Goal: Feedback & Contribution: Leave review/rating

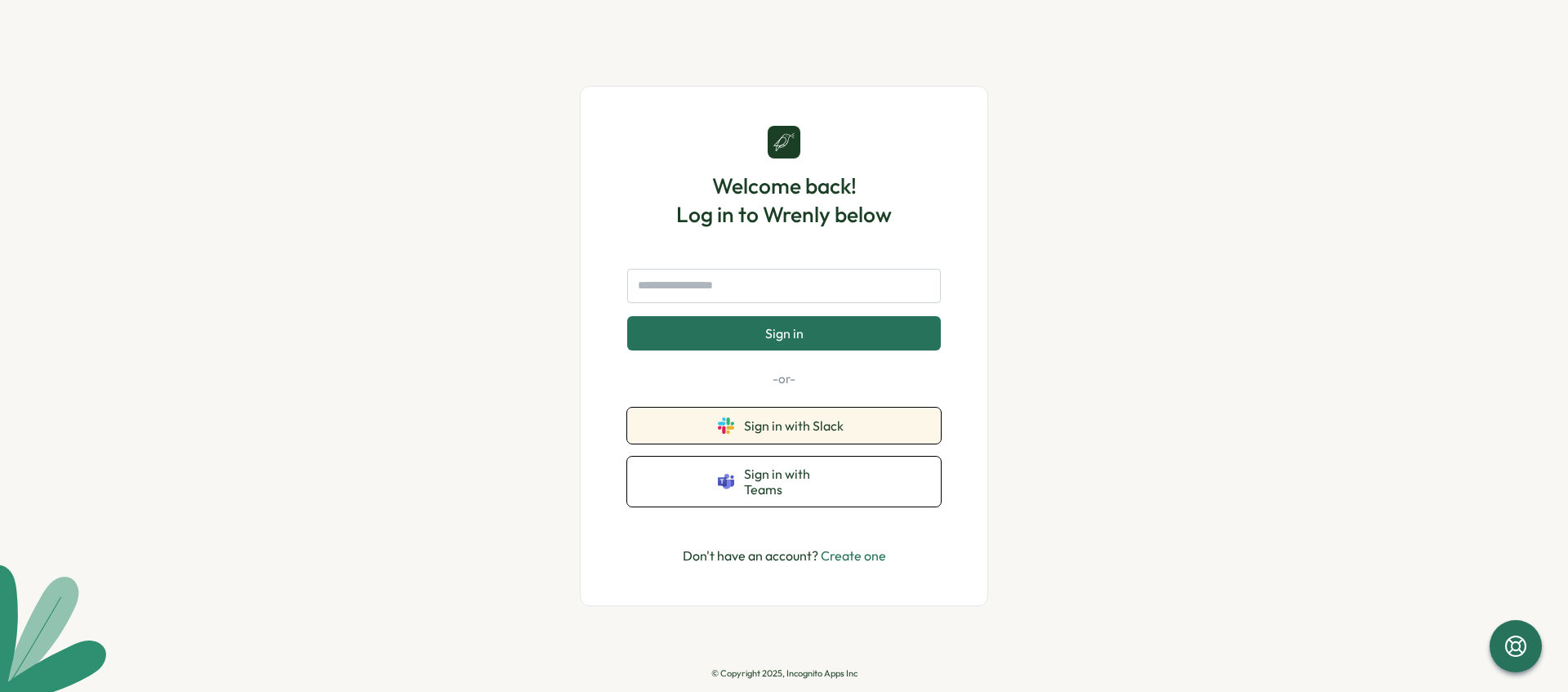
click at [816, 444] on button "Sign in with Slack" at bounding box center [784, 426] width 314 height 36
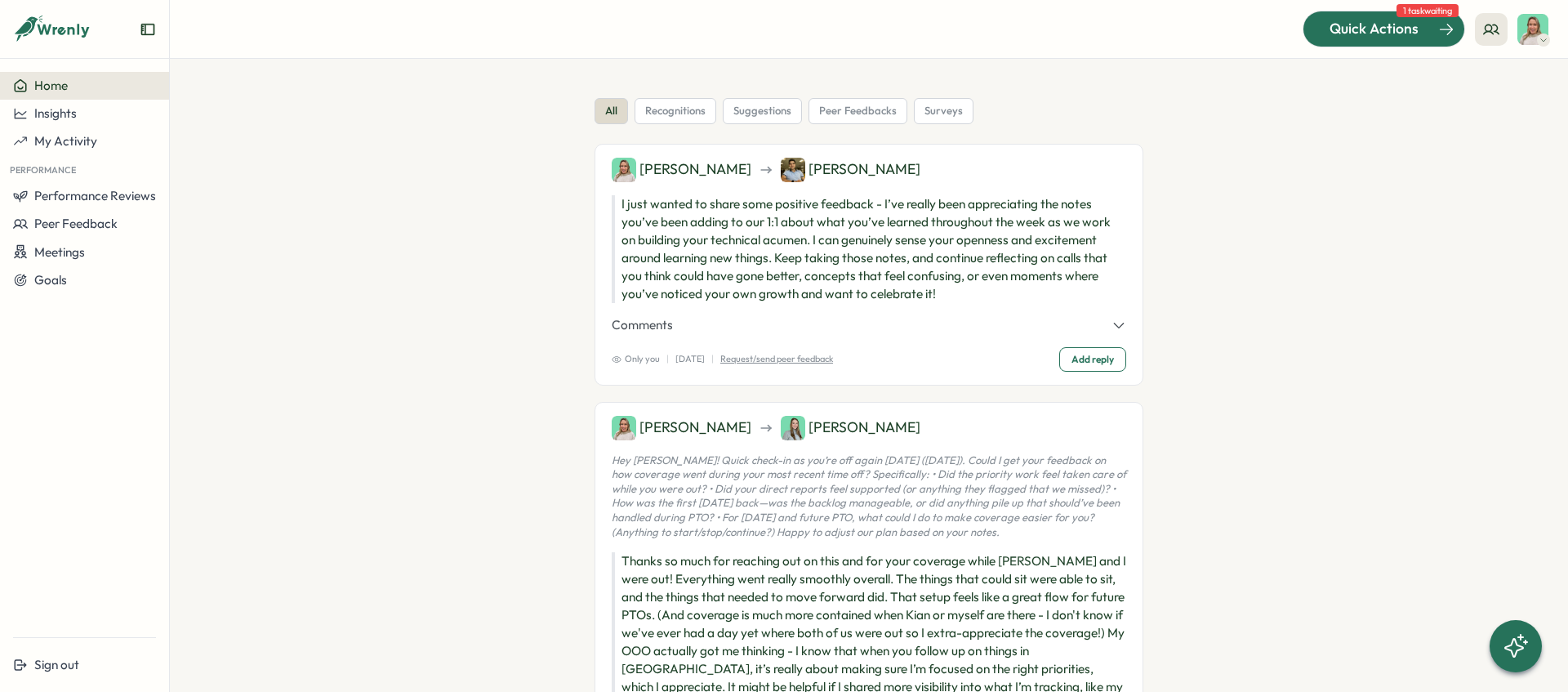
click at [1390, 18] on span "Quick Actions" at bounding box center [1374, 28] width 89 height 21
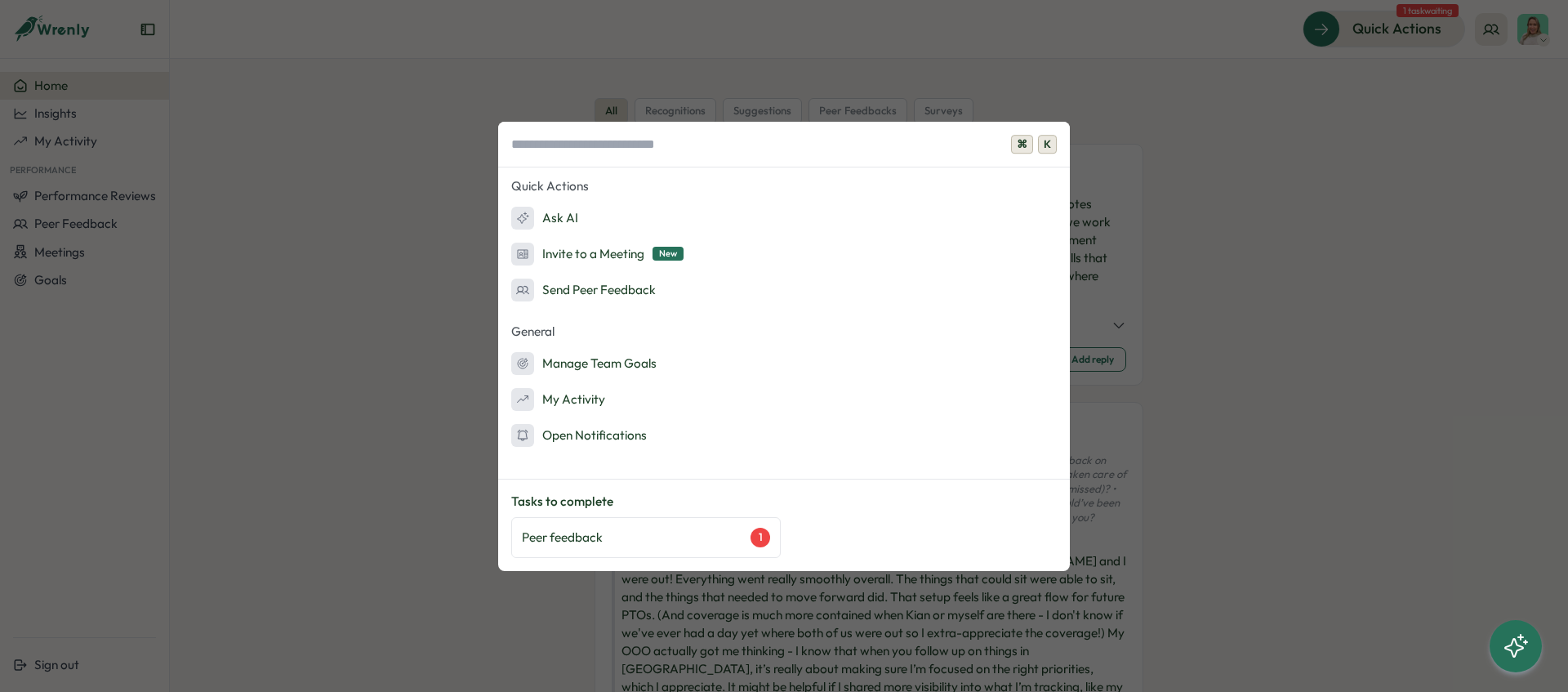
click at [1263, 127] on div "⌘ K Quick Actions Ask AI Invite to a Meeting New Send Peer Feedback General Man…" at bounding box center [784, 346] width 1568 height 692
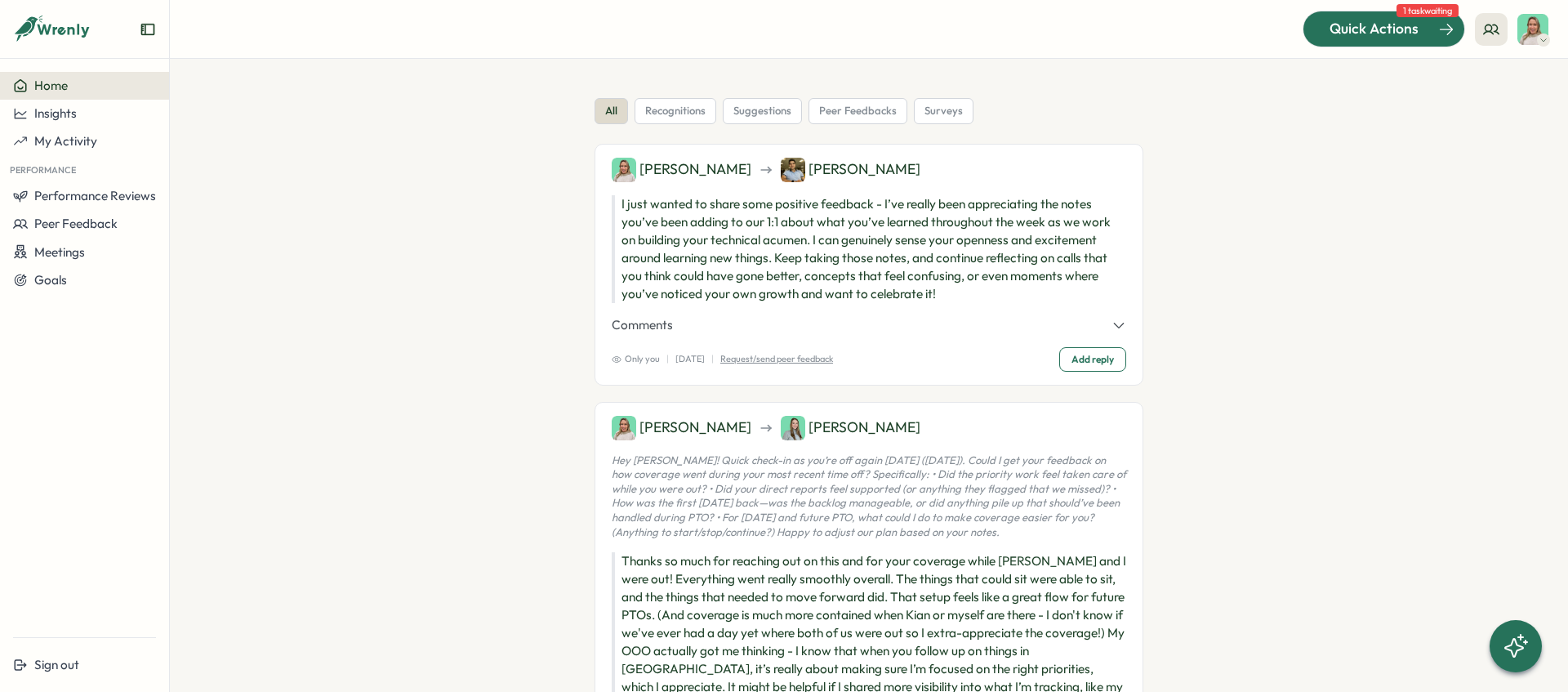
click at [1336, 29] on span "Quick Actions" at bounding box center [1374, 28] width 89 height 21
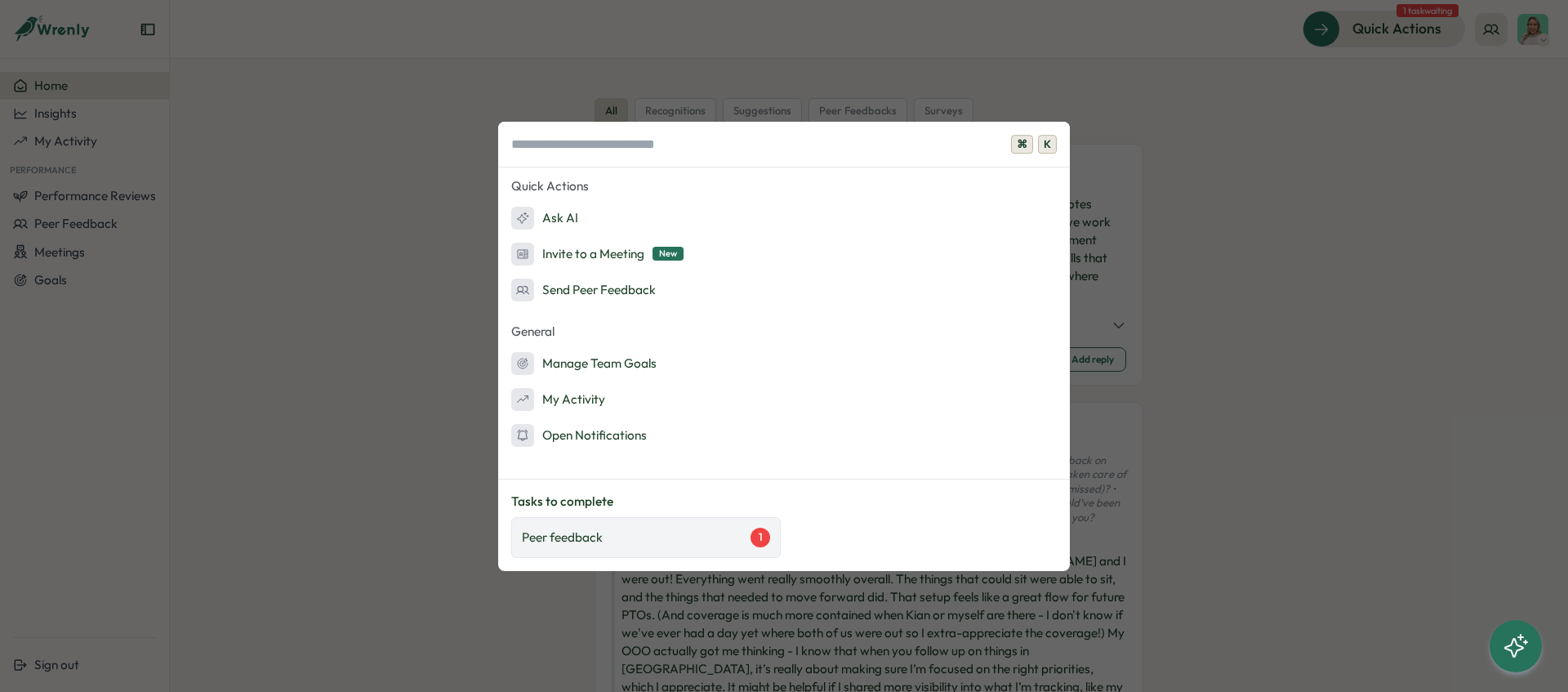
click at [650, 544] on div "Peer feedback 1" at bounding box center [646, 537] width 249 height 19
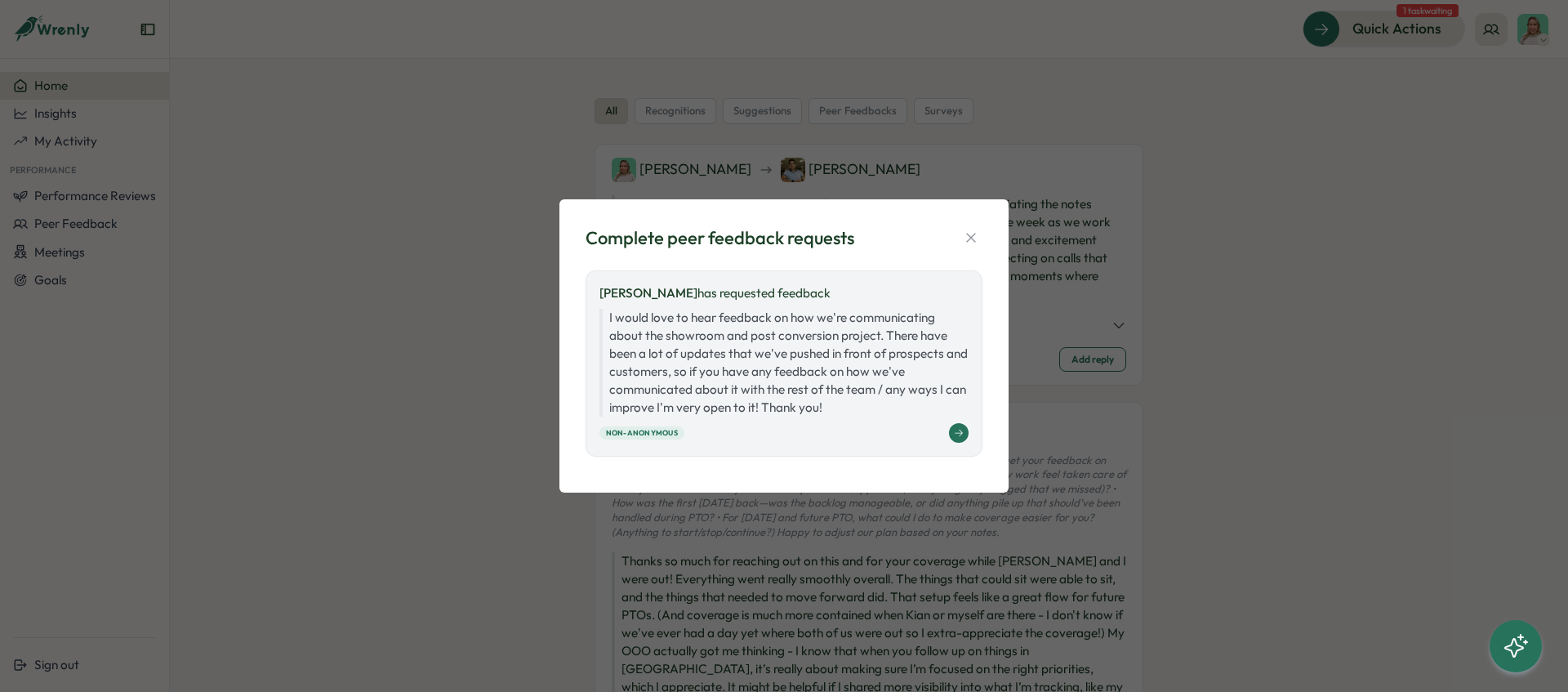
click at [716, 433] on div "Non-anonymous" at bounding box center [784, 433] width 369 height 19
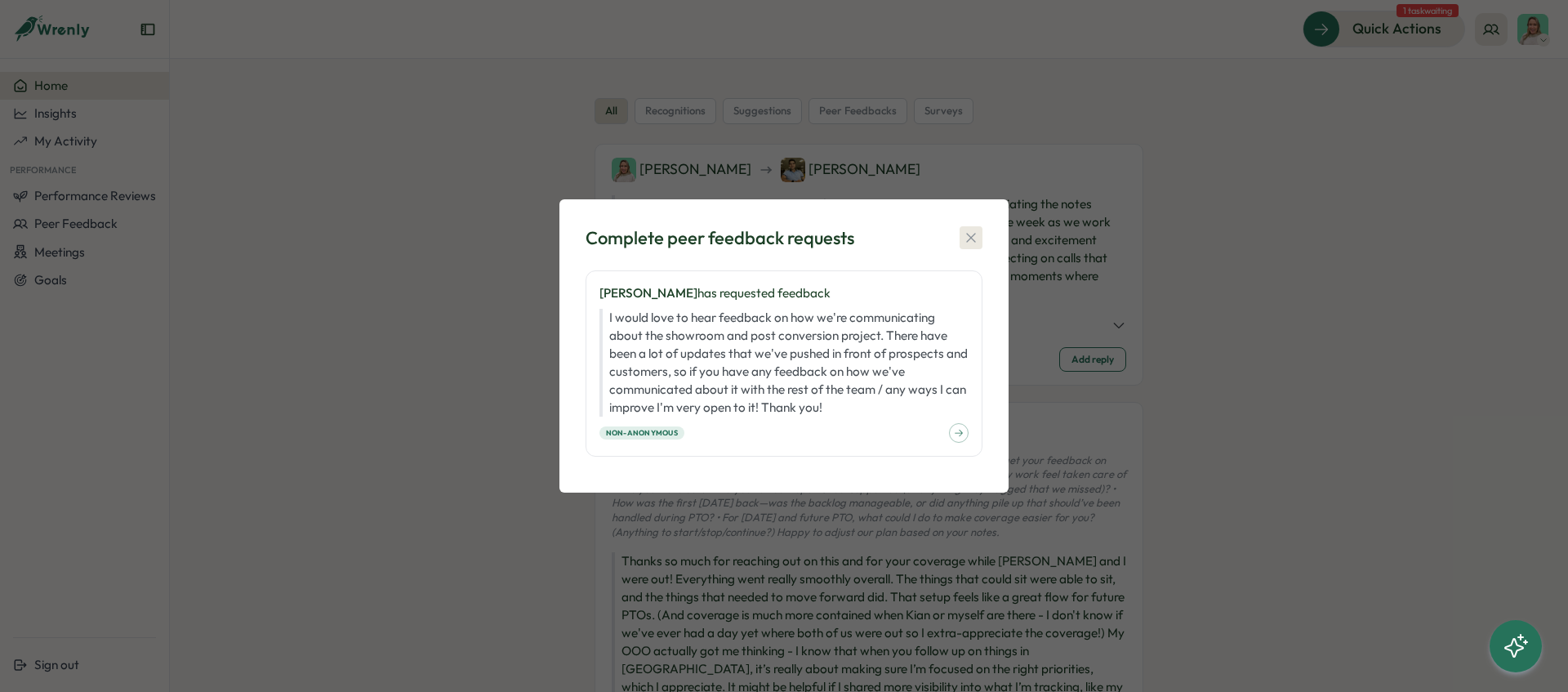
click at [965, 233] on icon "button" at bounding box center [971, 237] width 17 height 17
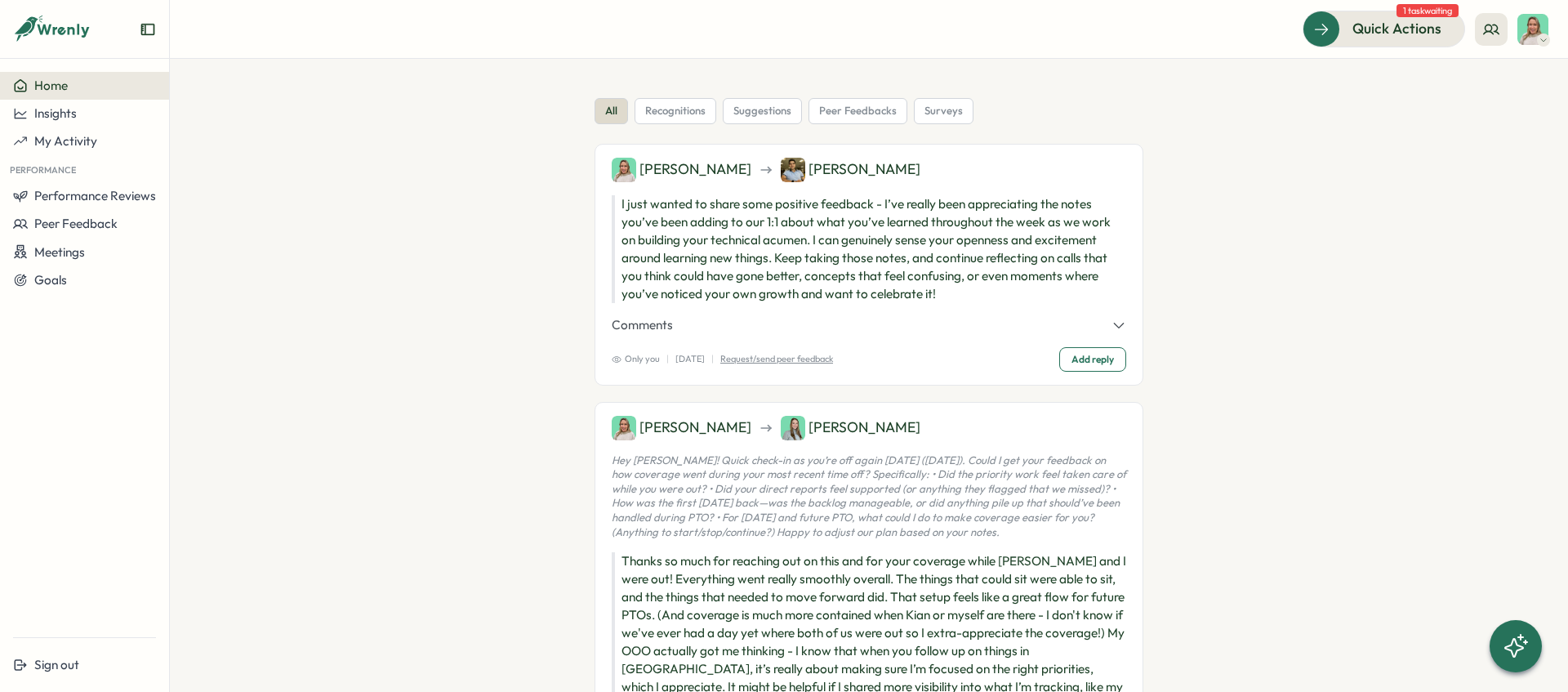
drag, startPoint x: 470, startPoint y: 242, endPoint x: 480, endPoint y: 238, distance: 10.8
click at [346, 179] on section "all recognitions suggestions peer feedbacks surveys Caroline Andrey I just want…" at bounding box center [868, 375] width 1398 height 633
click at [112, 125] on button "Insights" at bounding box center [84, 113] width 169 height 28
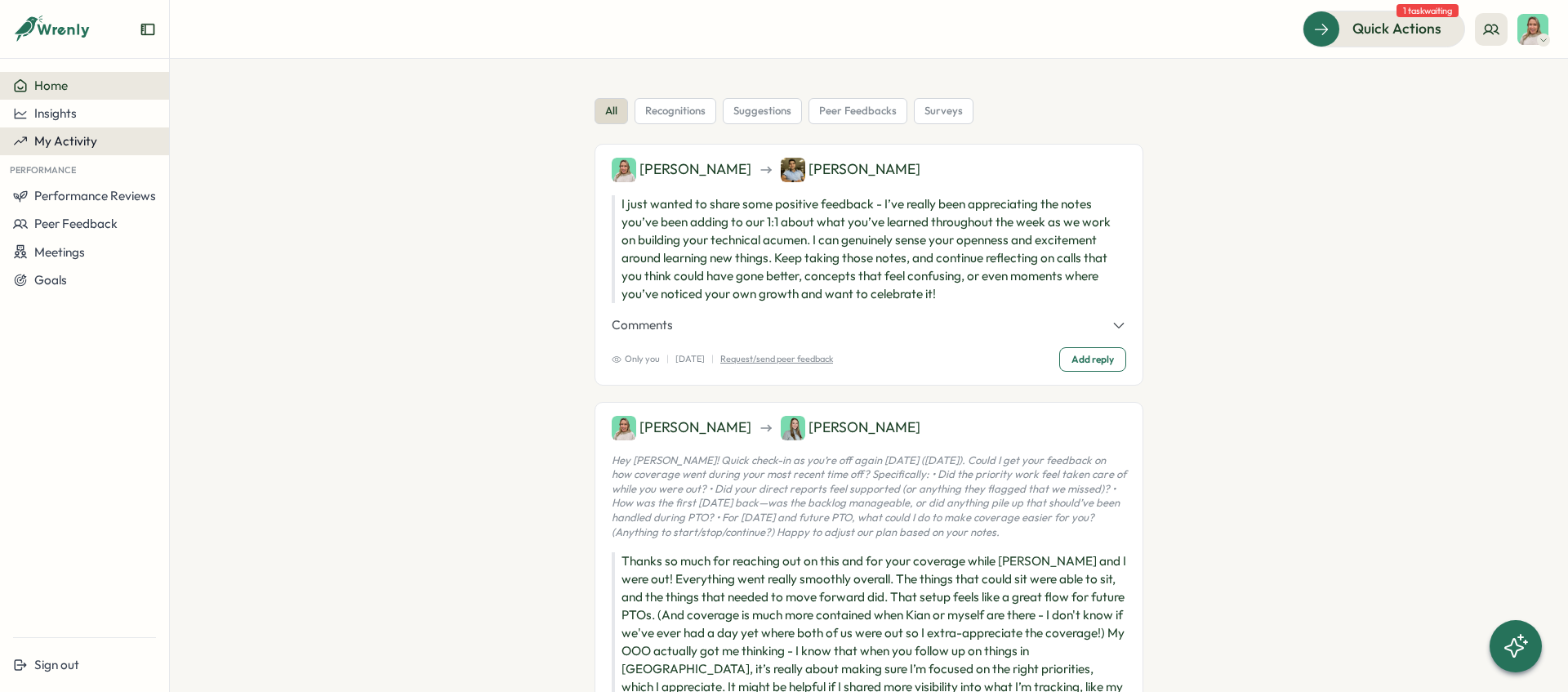
click at [120, 148] on div "My Activity" at bounding box center [84, 141] width 143 height 15
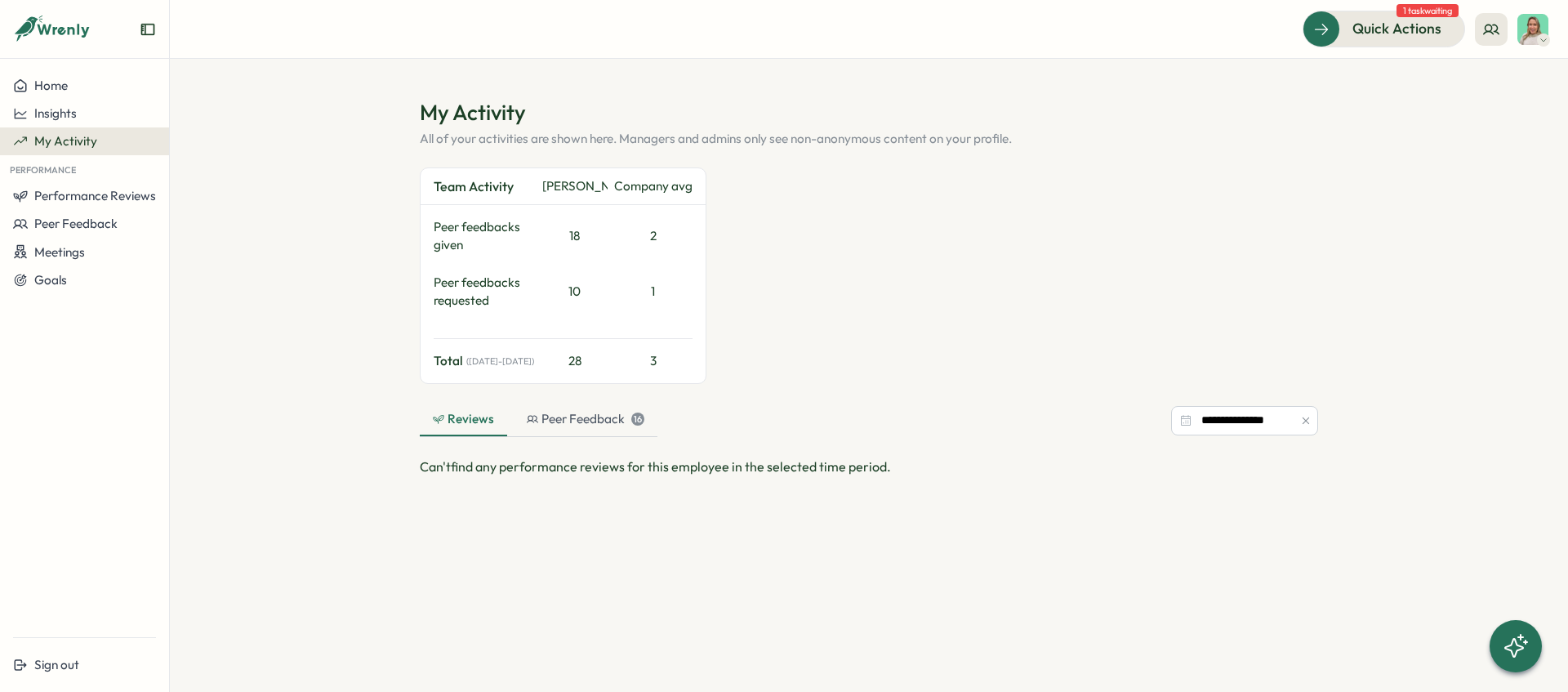
click at [210, 157] on section "**********" at bounding box center [868, 375] width 1398 height 633
click at [579, 418] on div "Peer Feedback 16" at bounding box center [585, 419] width 118 height 18
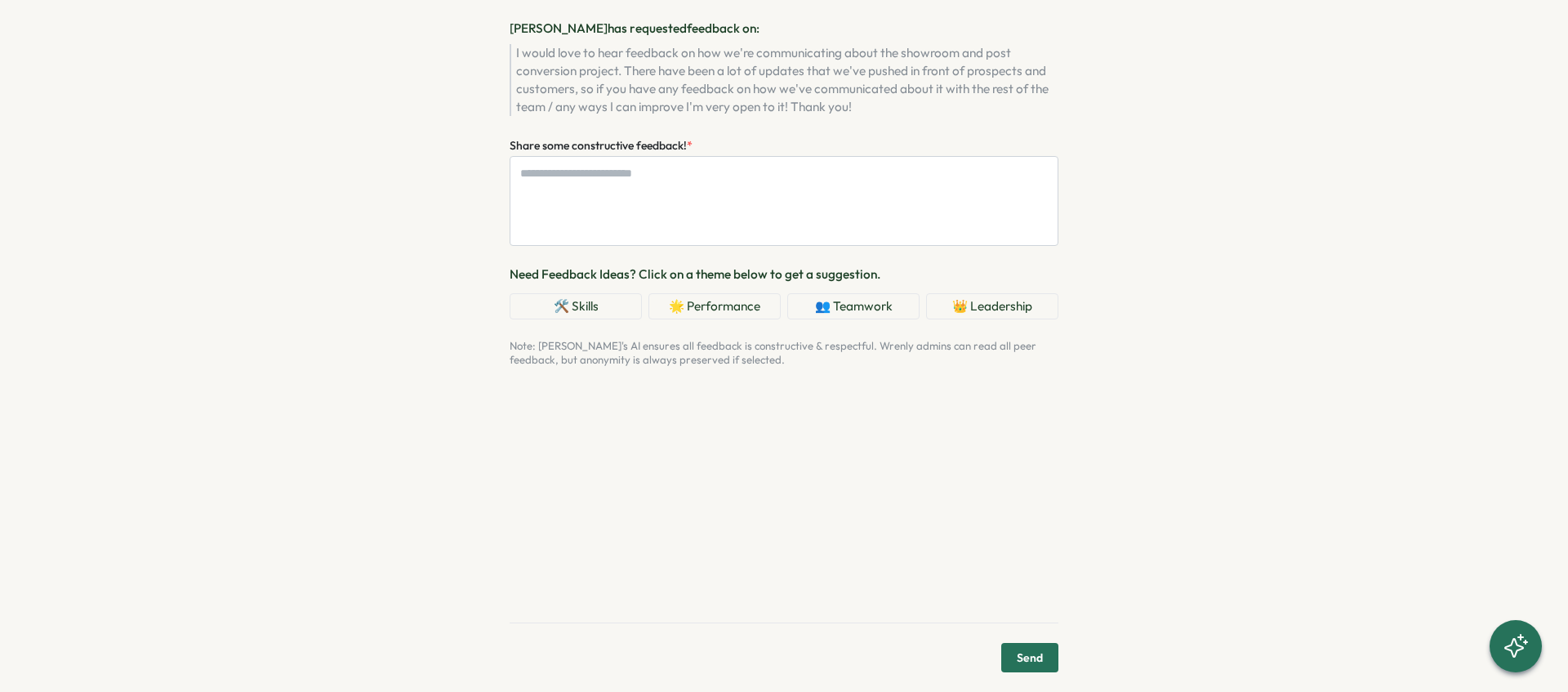
type textarea "*"
